Goal: Information Seeking & Learning: Learn about a topic

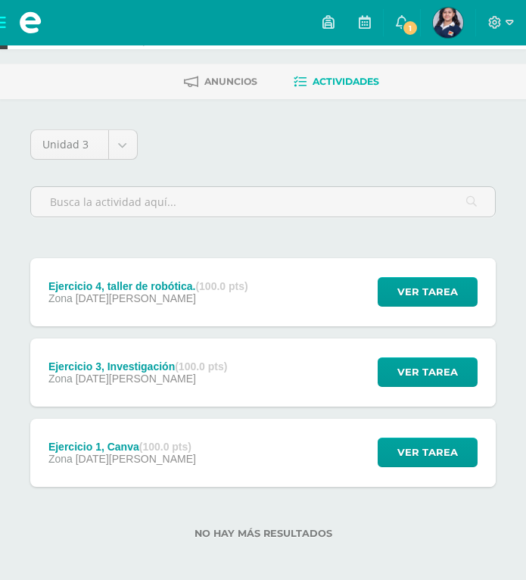
scroll to position [73, 0]
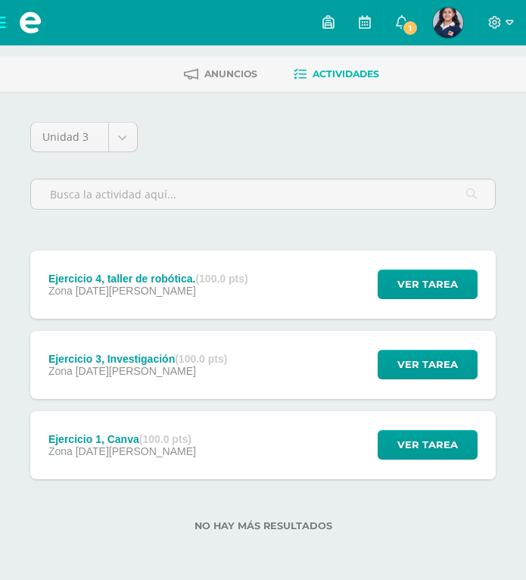
click at [5, 24] on span at bounding box center [30, 22] width 61 height 45
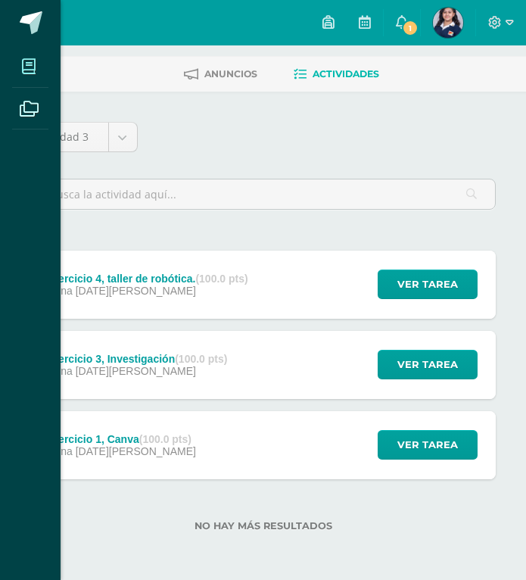
click at [43, 70] on span at bounding box center [29, 66] width 34 height 34
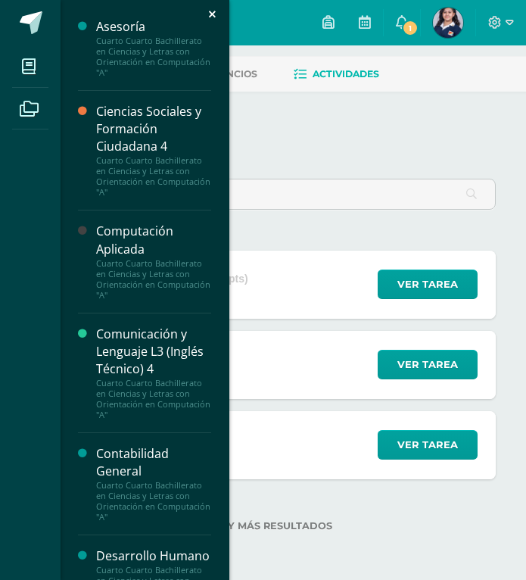
click at [132, 250] on div "Computación Aplicada" at bounding box center [153, 240] width 115 height 35
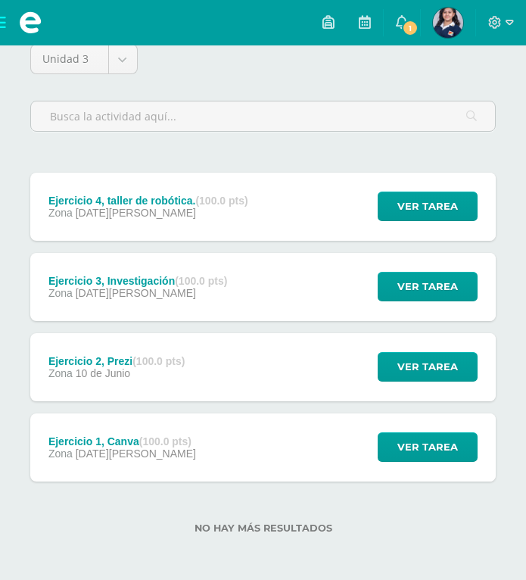
scroll to position [151, 0]
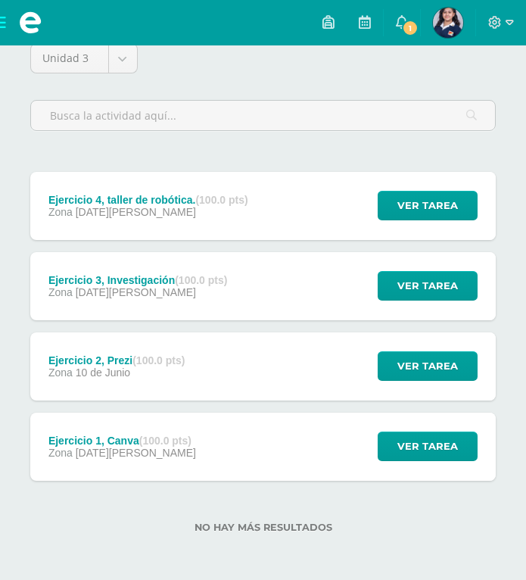
click at [199, 295] on div "Zona [DATE][PERSON_NAME]" at bounding box center [137, 292] width 179 height 12
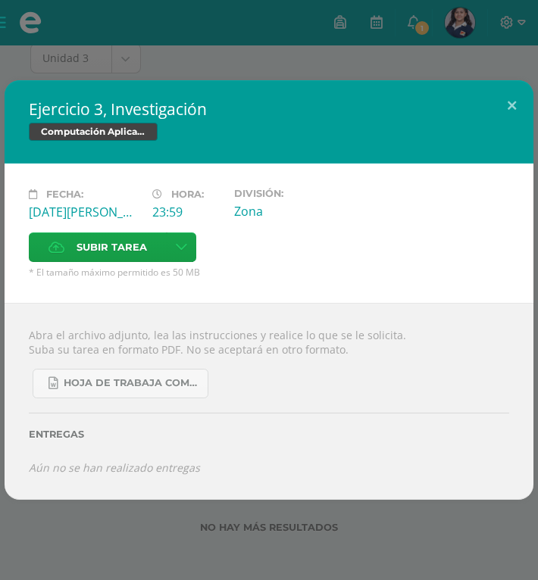
click at [352, 507] on div "Ejercicio 3, Investigación Computación Aplicada Fecha: Martes 12 de Agosto Hora…" at bounding box center [269, 290] width 538 height 580
